Goal: Information Seeking & Learning: Find specific fact

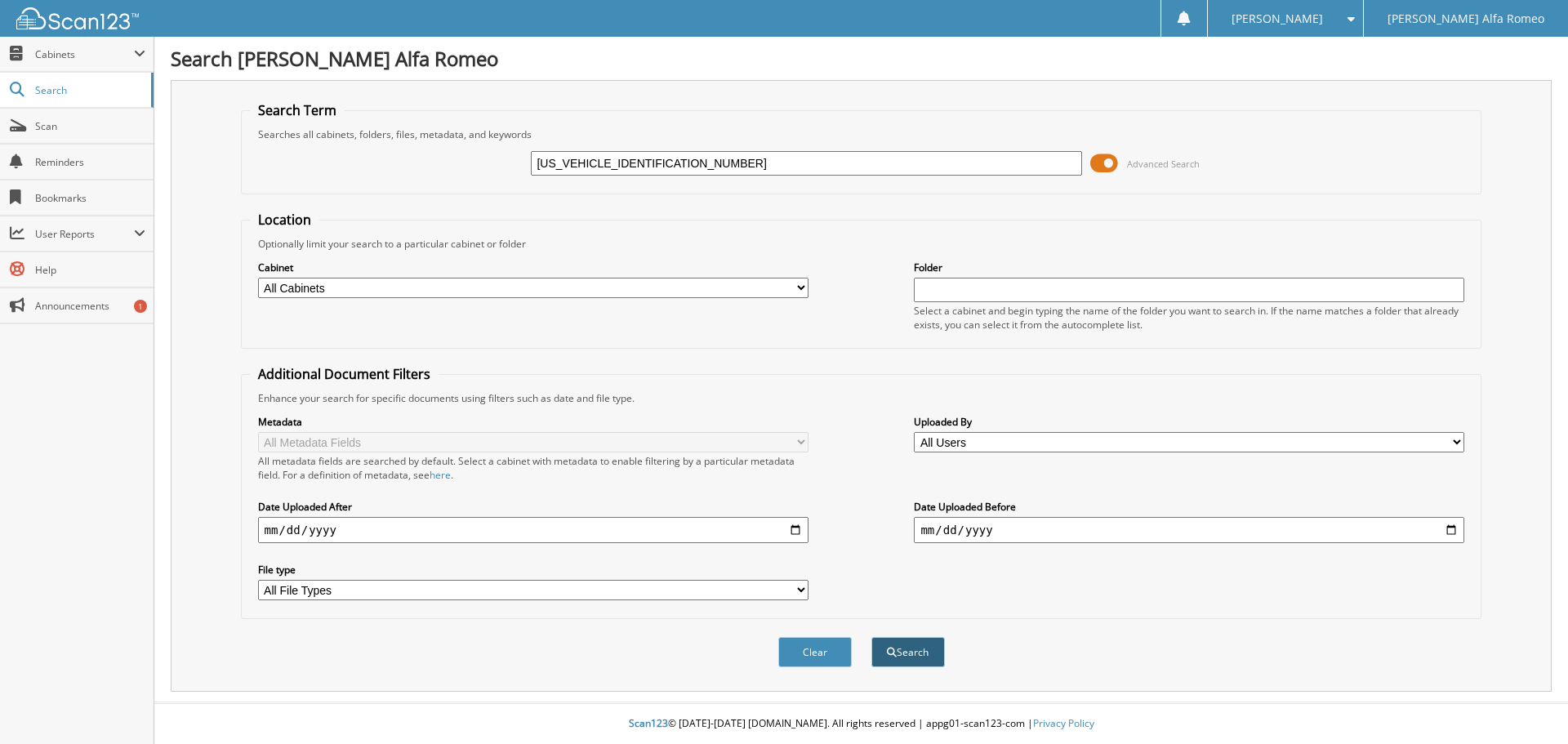
type input "[US_VEHICLE_IDENTIFICATION_NUMBER]"
click at [926, 655] on button "Search" at bounding box center [908, 652] width 73 height 30
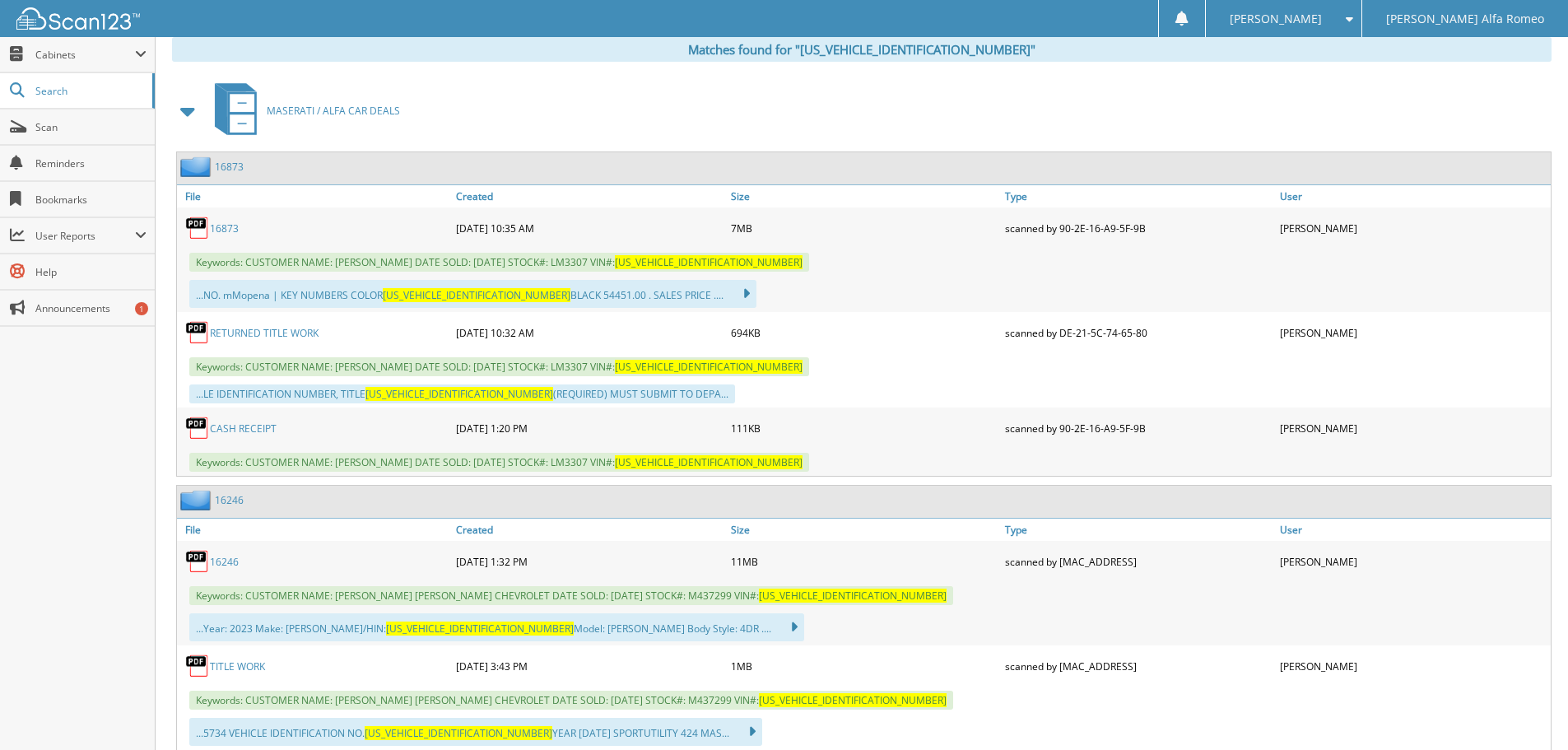
scroll to position [684, 0]
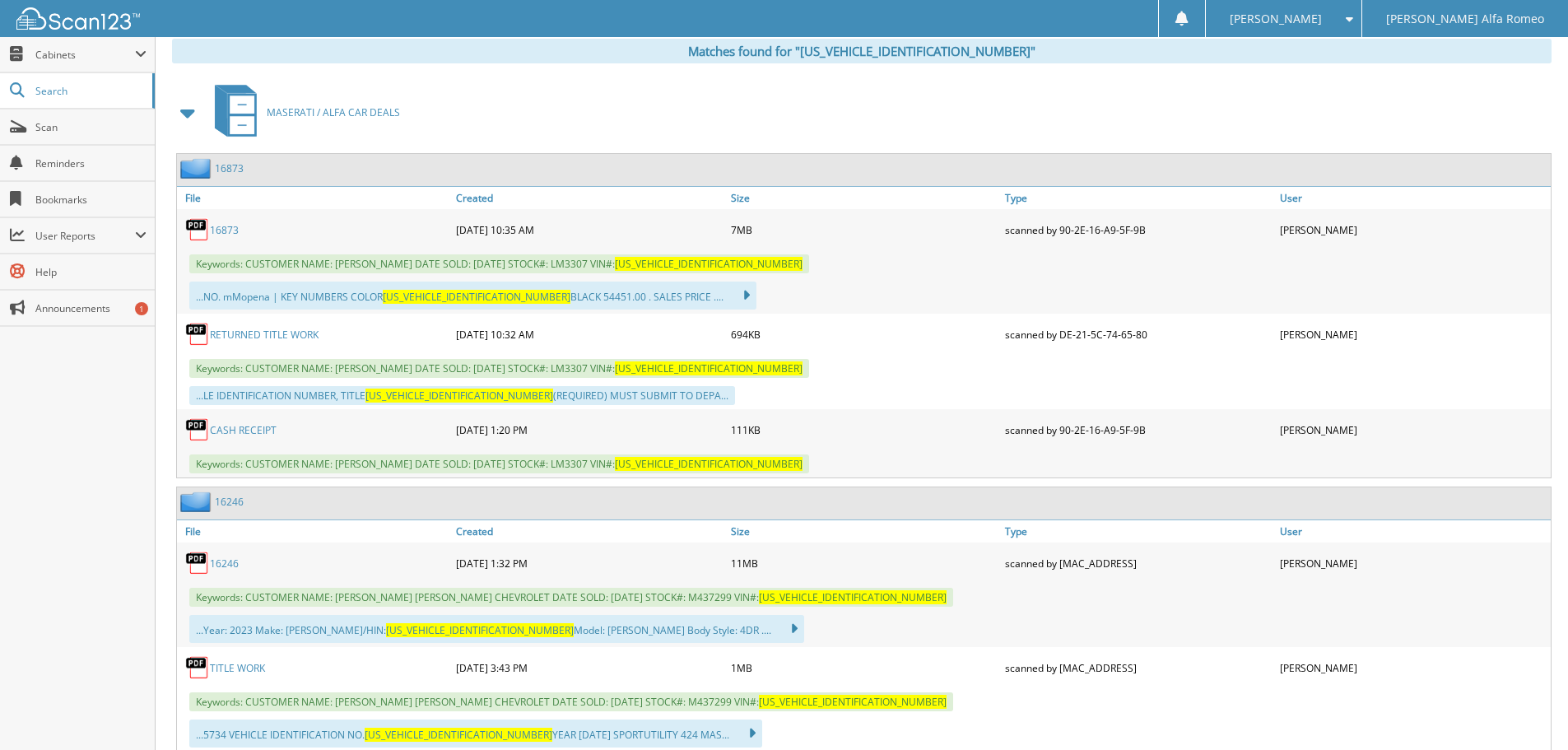
click at [232, 228] on link "16873" at bounding box center [224, 230] width 29 height 14
